Goal: Task Accomplishment & Management: Manage account settings

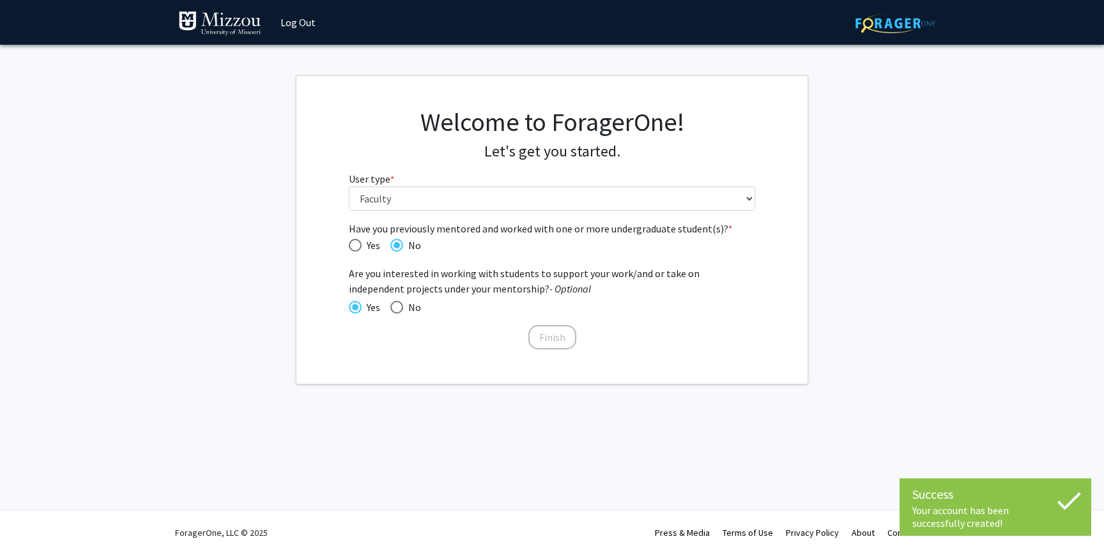
select select "5: faculty"
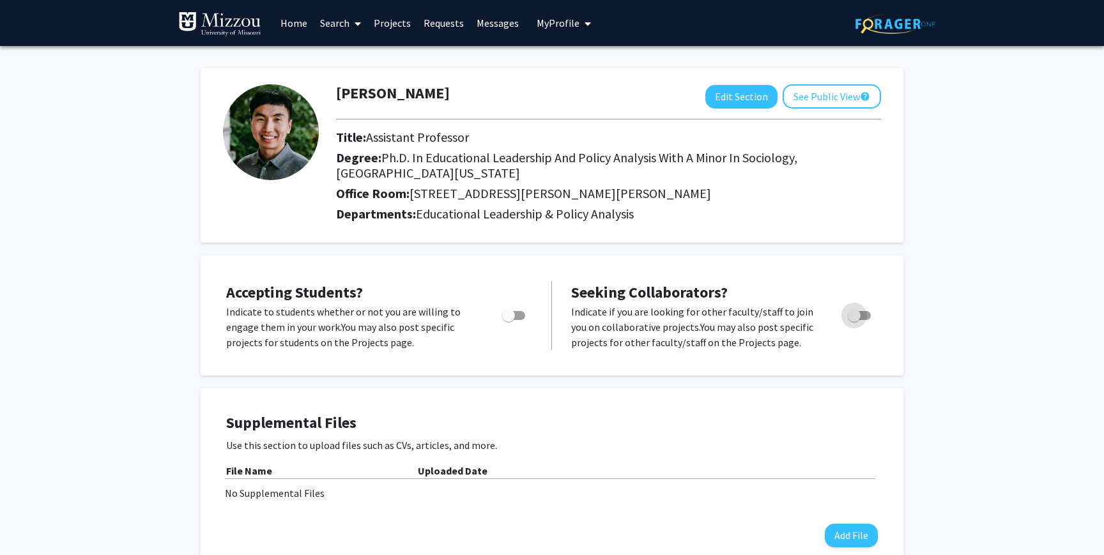
click at [866, 314] on span "Toggle" at bounding box center [859, 315] width 23 height 9
click at [854, 320] on input "Toggle" at bounding box center [854, 320] width 1 height 1
checkbox input "true"
click at [510, 313] on span "Toggle" at bounding box center [508, 315] width 13 height 13
click at [509, 320] on input "Would you like to permit student requests?" at bounding box center [508, 320] width 1 height 1
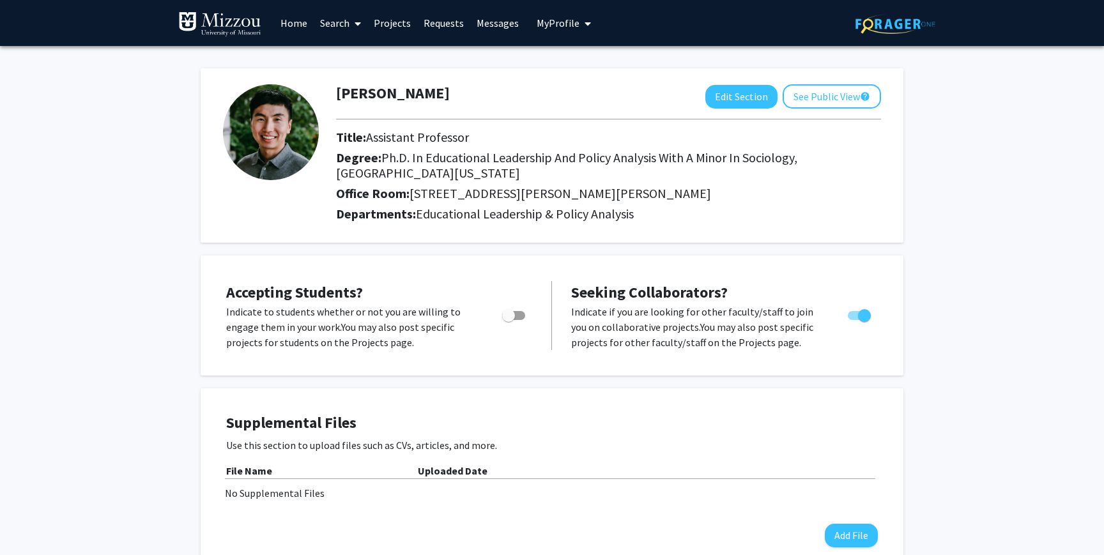
checkbox input "true"
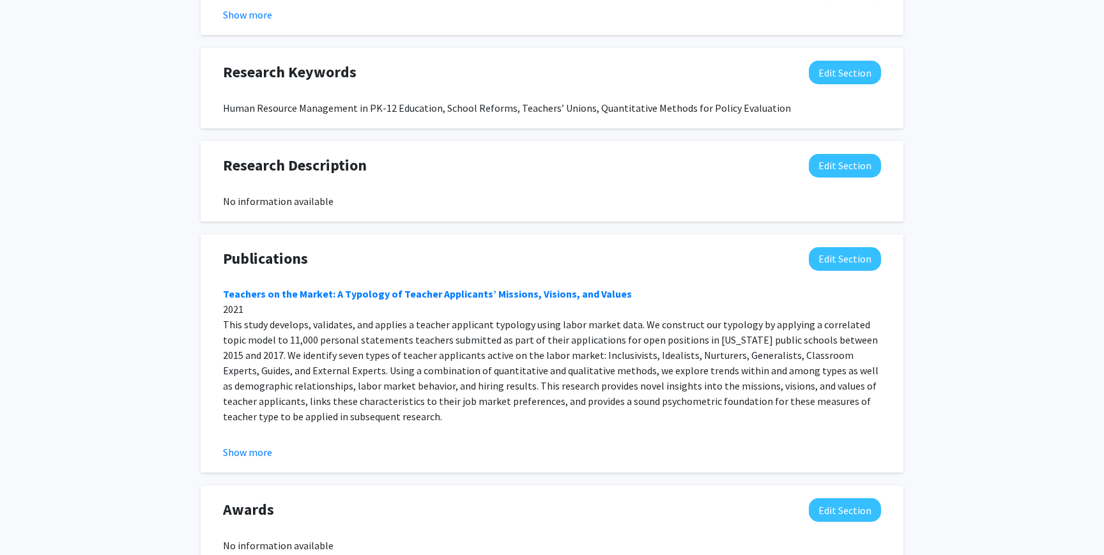
scroll to position [880, 0]
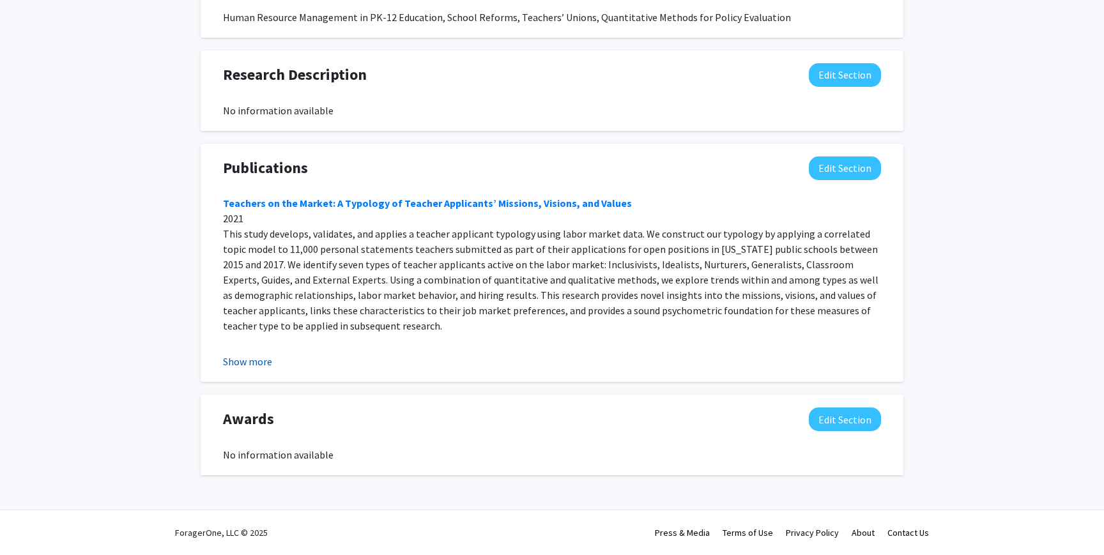
click at [242, 362] on button "Show more" at bounding box center [247, 361] width 49 height 15
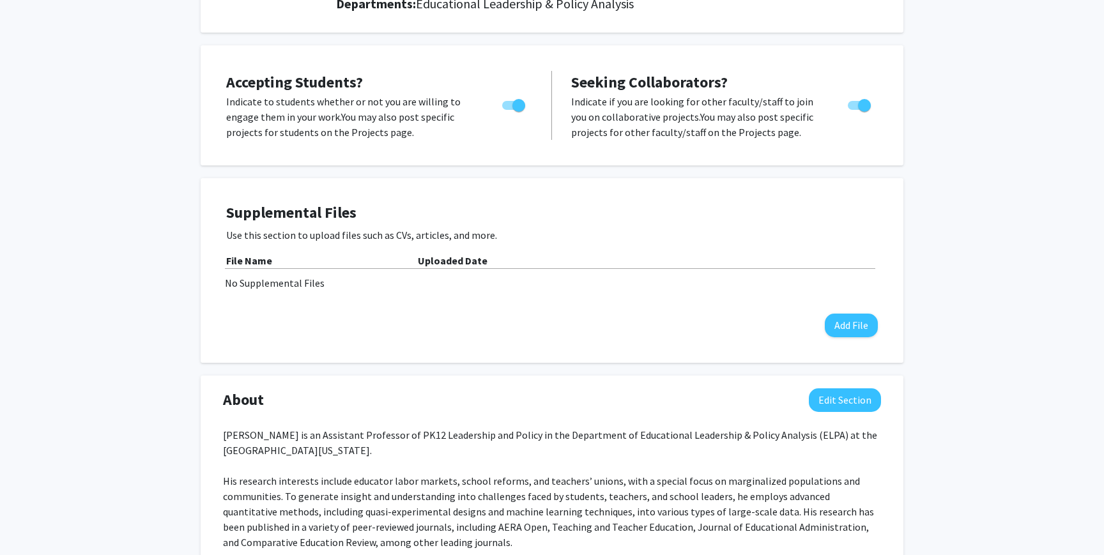
scroll to position [219, 0]
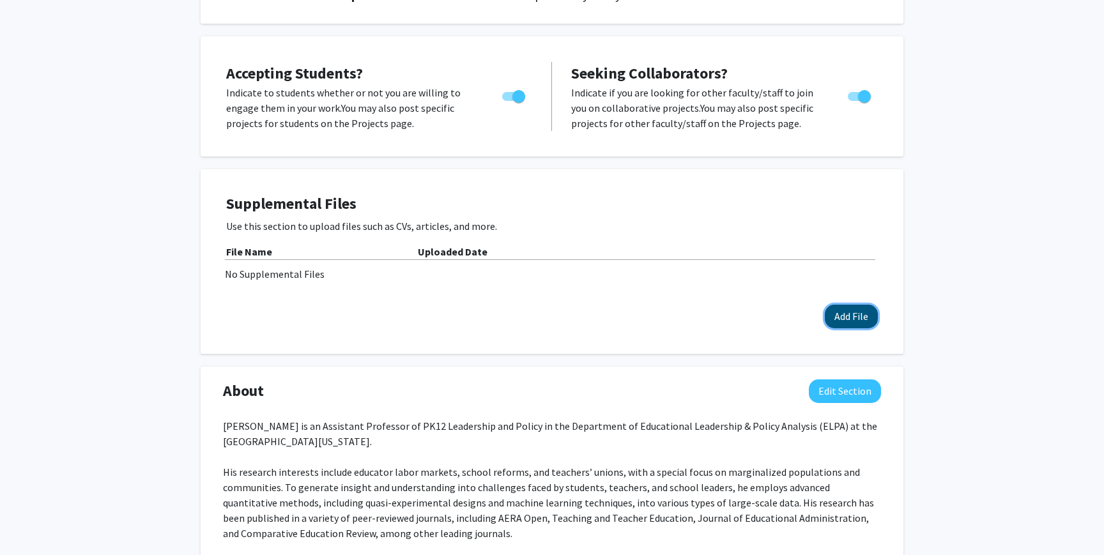
click at [860, 315] on button "Add File" at bounding box center [851, 317] width 53 height 24
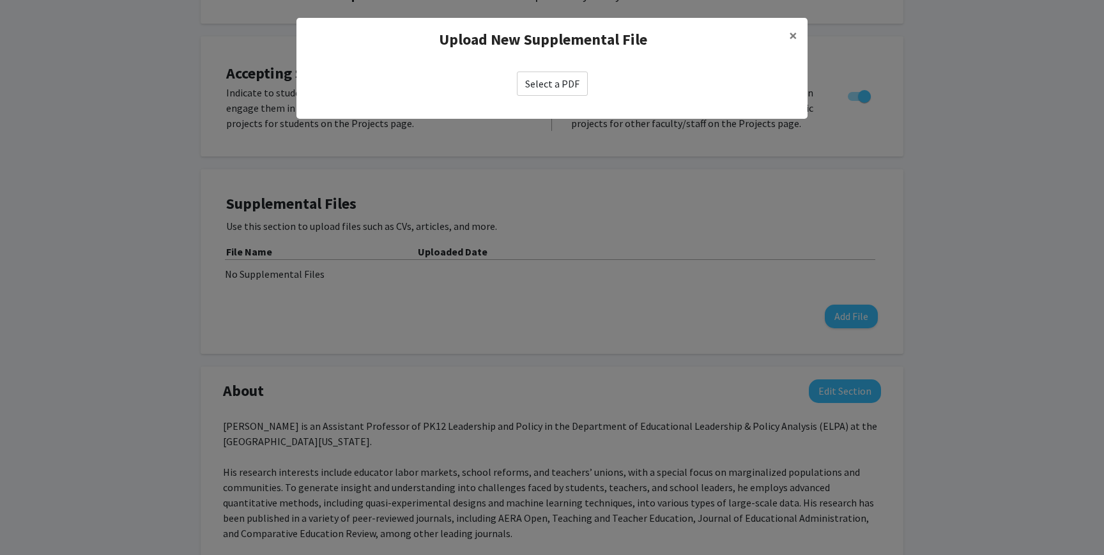
click at [539, 94] on label "Select a PDF" at bounding box center [552, 84] width 71 height 24
click at [0, 0] on input "Select a PDF" at bounding box center [0, 0] width 0 height 0
click at [546, 85] on label "Select a PDF" at bounding box center [552, 84] width 71 height 24
click at [0, 0] on input "Select a PDF" at bounding box center [0, 0] width 0 height 0
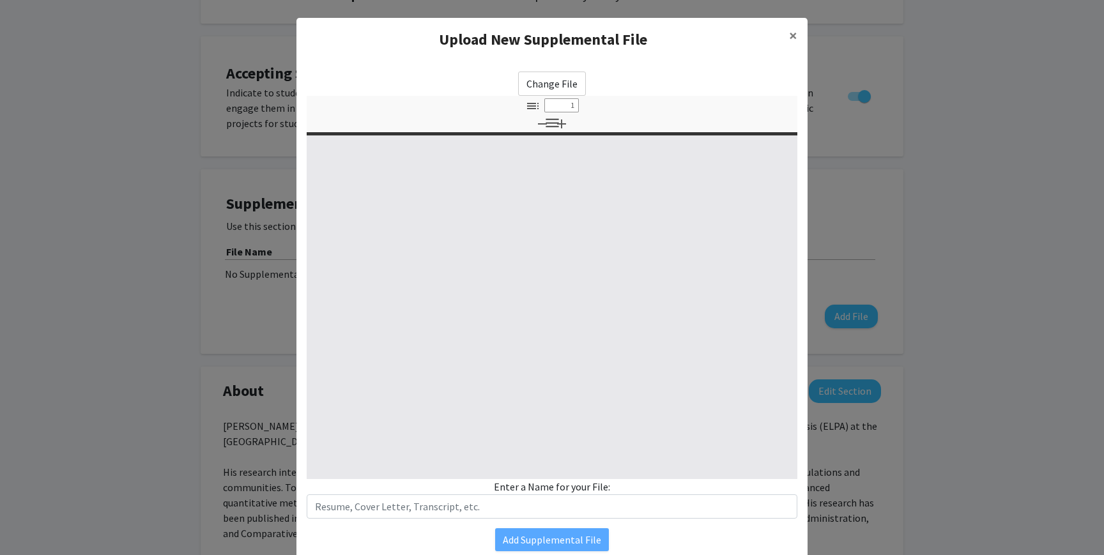
select select "custom"
type input "0"
select select "custom"
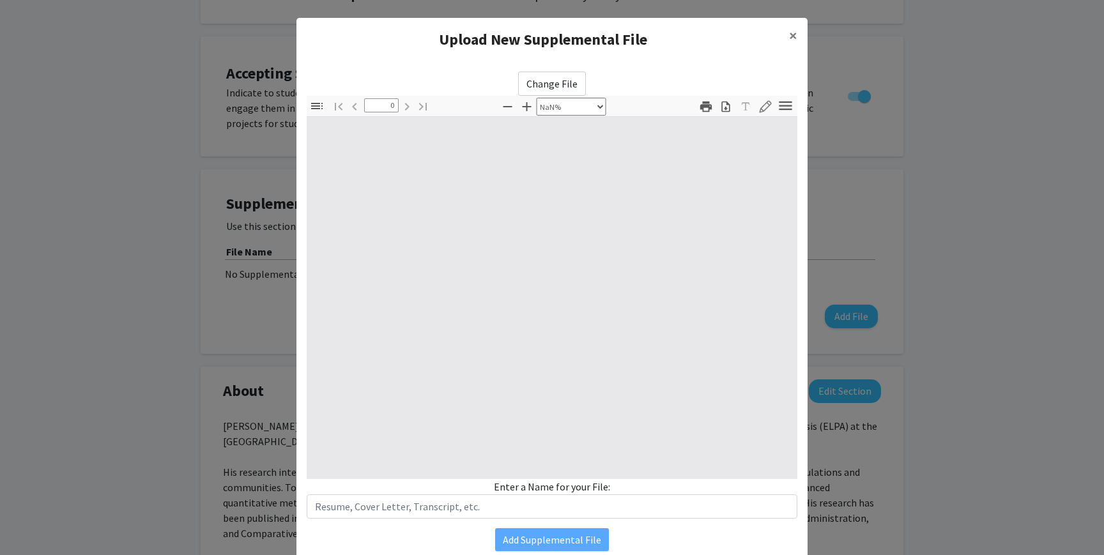
type input "1"
select select "auto"
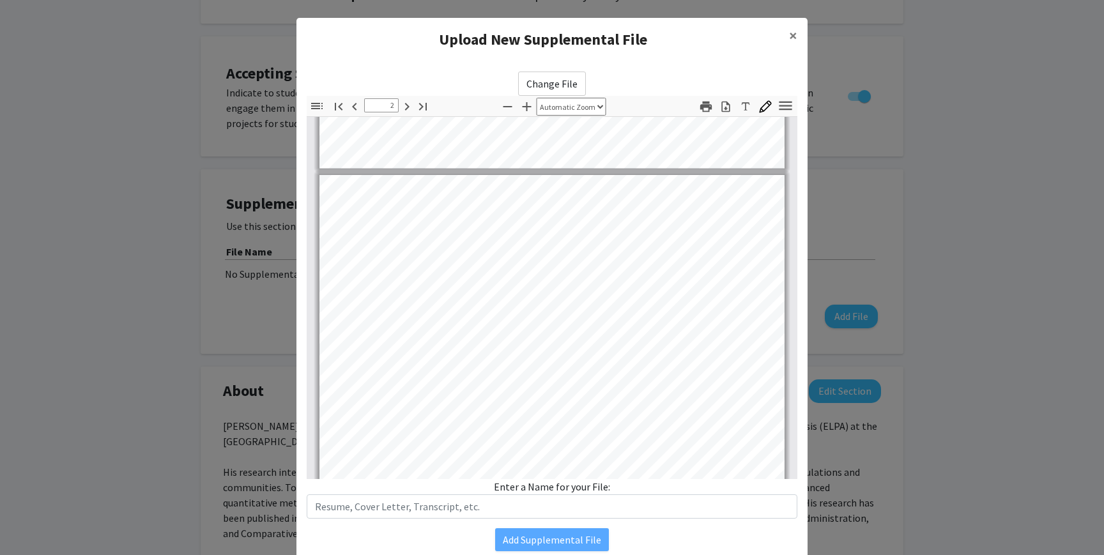
scroll to position [50, 0]
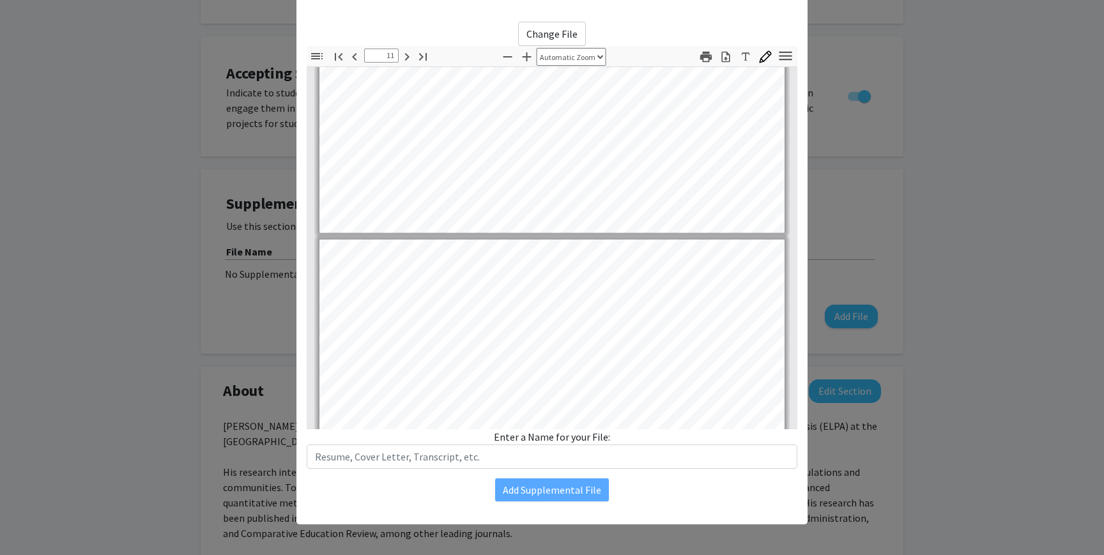
type input "12"
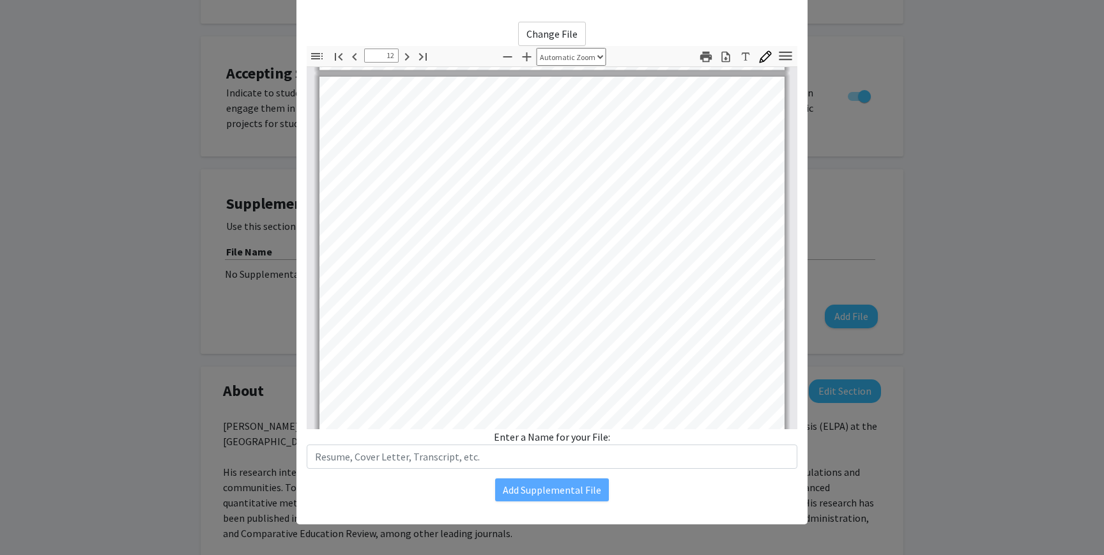
scroll to position [6816, 0]
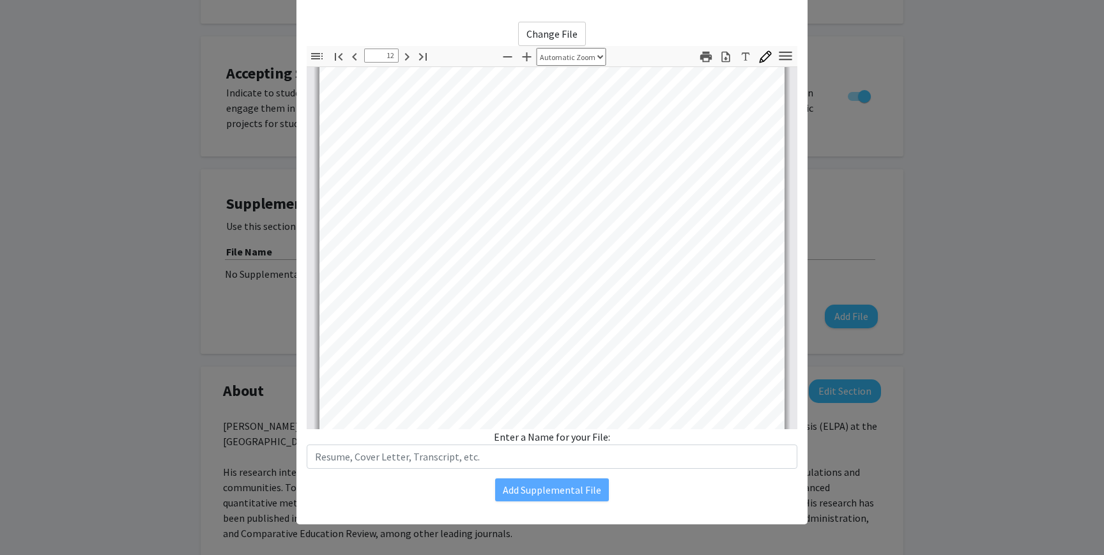
click at [385, 470] on div "Change File Thumbnails Document Outline Attachments Layers Current Outline Item…" at bounding box center [551, 262] width 511 height 500
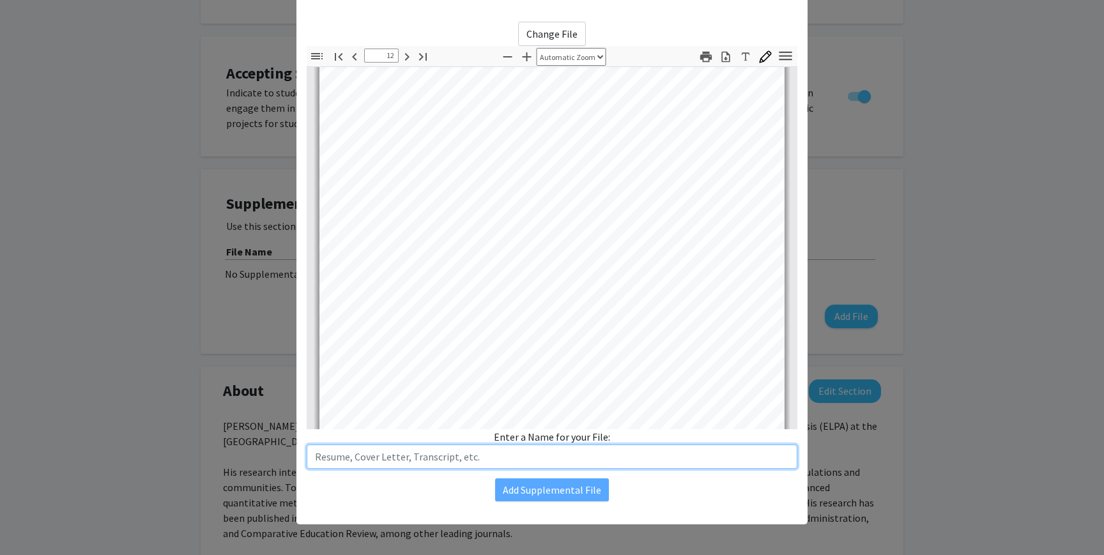
click at [396, 450] on input "text" at bounding box center [552, 457] width 491 height 24
type input "CV"
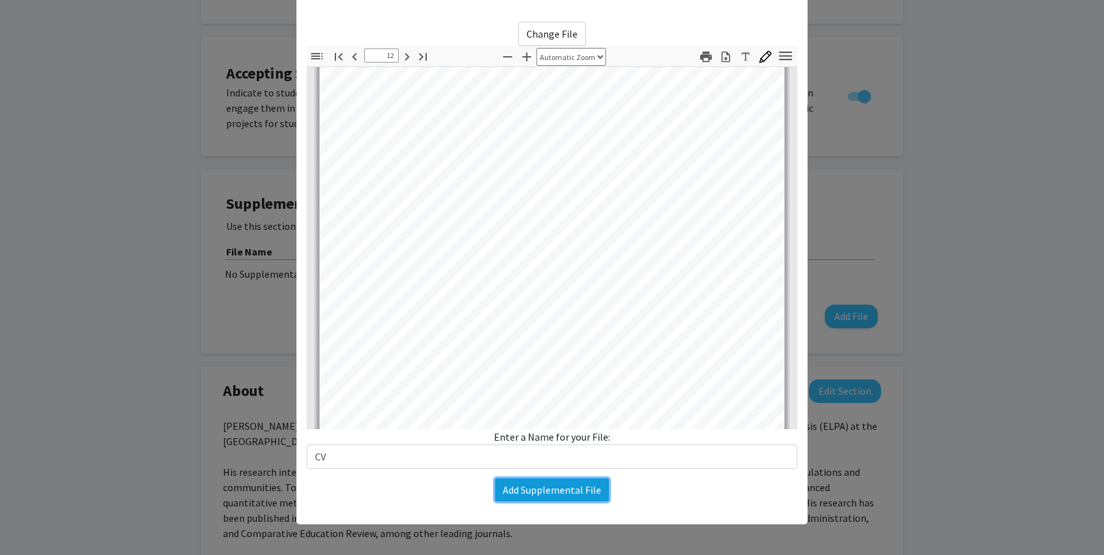
click at [504, 482] on button "Add Supplemental File" at bounding box center [552, 490] width 114 height 23
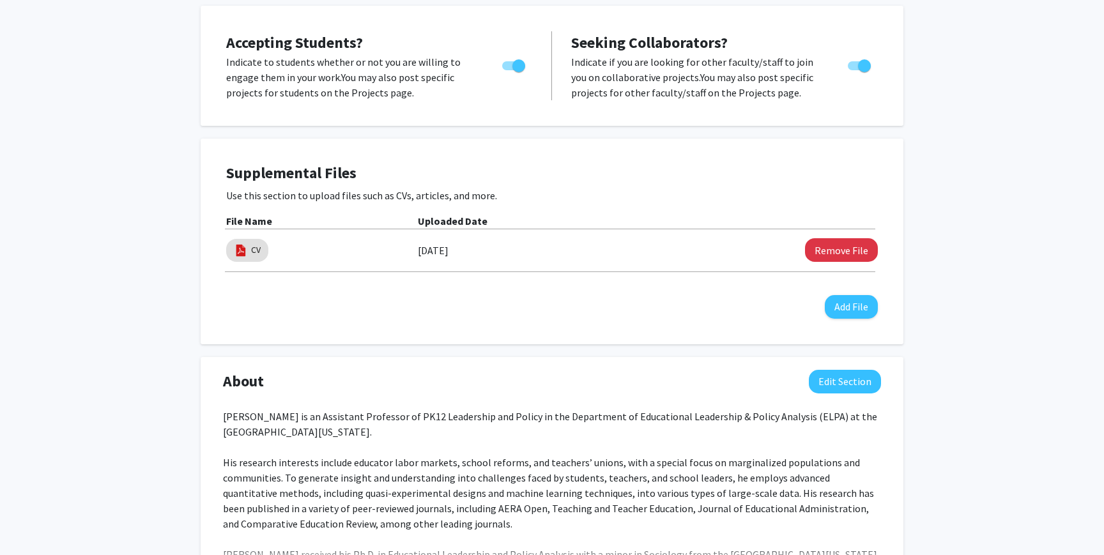
scroll to position [302, 0]
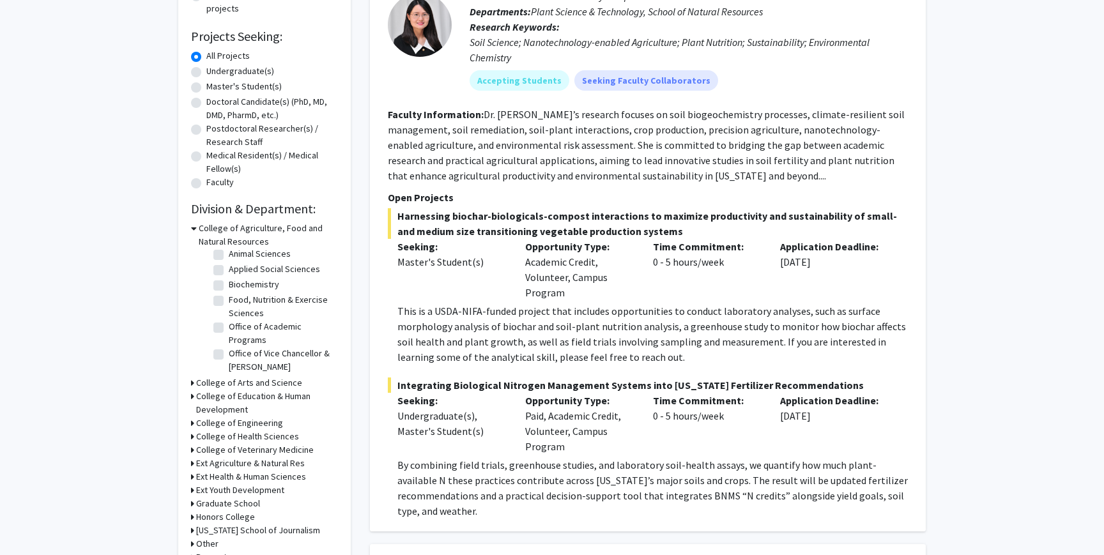
scroll to position [49, 0]
click at [190, 396] on div "Refine By Collaboration Status: Collaboration Status All Faculty/Staff Collabor…" at bounding box center [264, 260] width 173 height 768
click at [196, 399] on h3 "College of Education & Human Development" at bounding box center [267, 403] width 142 height 27
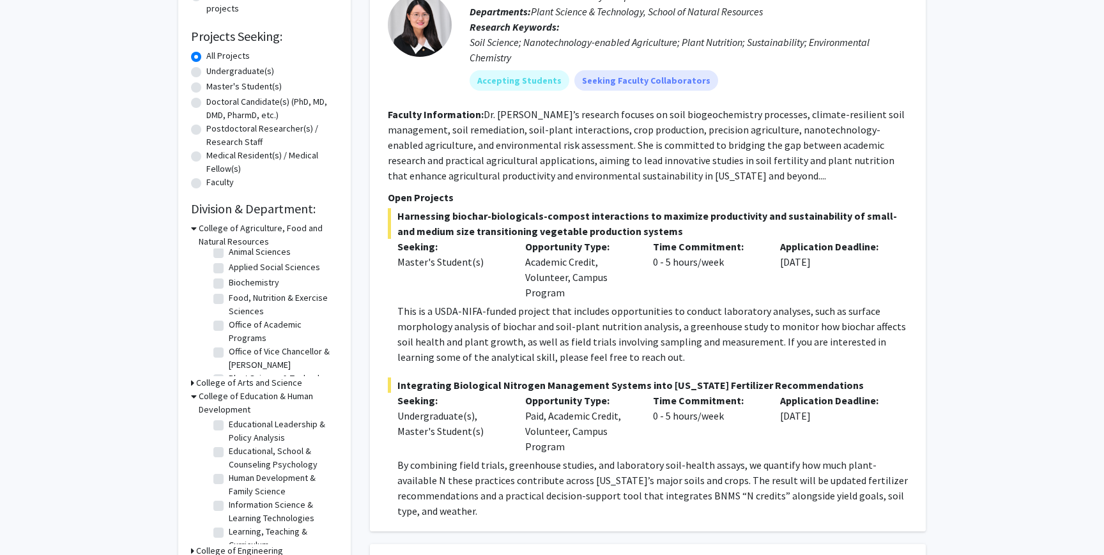
scroll to position [19, 0]
click at [229, 426] on label "Educational Leadership & Policy Analysis" at bounding box center [282, 430] width 106 height 27
click at [229, 425] on input "Educational Leadership & Policy Analysis" at bounding box center [233, 421] width 8 height 8
checkbox input "true"
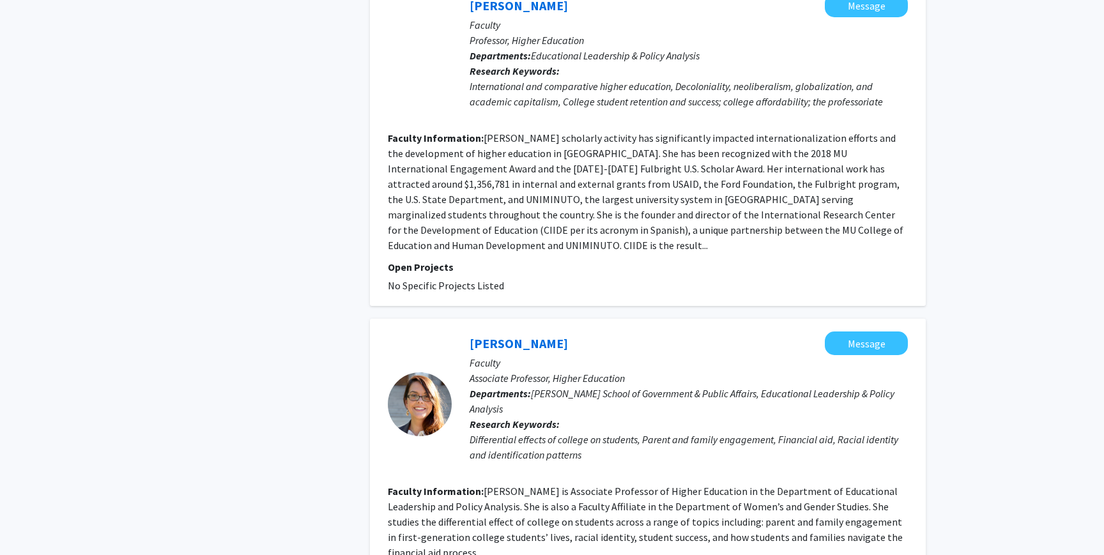
scroll to position [2900, 0]
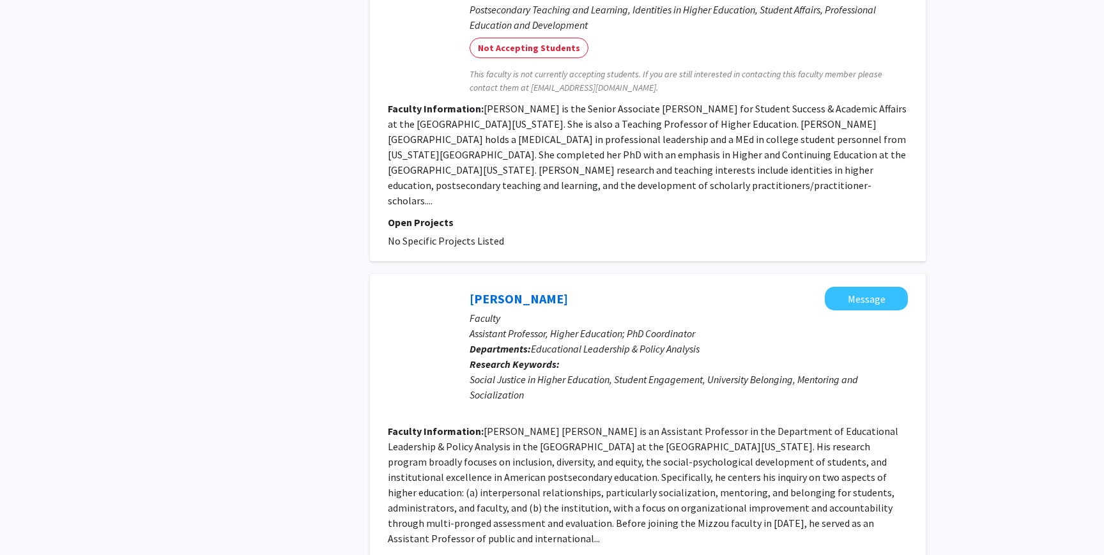
scroll to position [3063, 0]
